Goal: Task Accomplishment & Management: Manage account settings

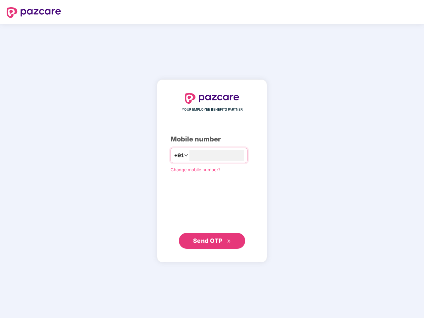
click at [212, 159] on input "number" at bounding box center [216, 155] width 54 height 11
click at [34, 13] on img at bounding box center [34, 12] width 54 height 11
click at [174, 155] on span "+91" at bounding box center [179, 155] width 10 height 8
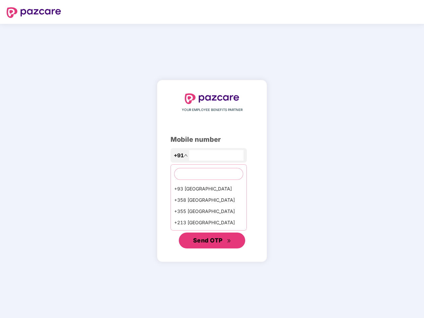
click at [212, 241] on span "Send OTP" at bounding box center [207, 240] width 29 height 7
